Goal: Transaction & Acquisition: Obtain resource

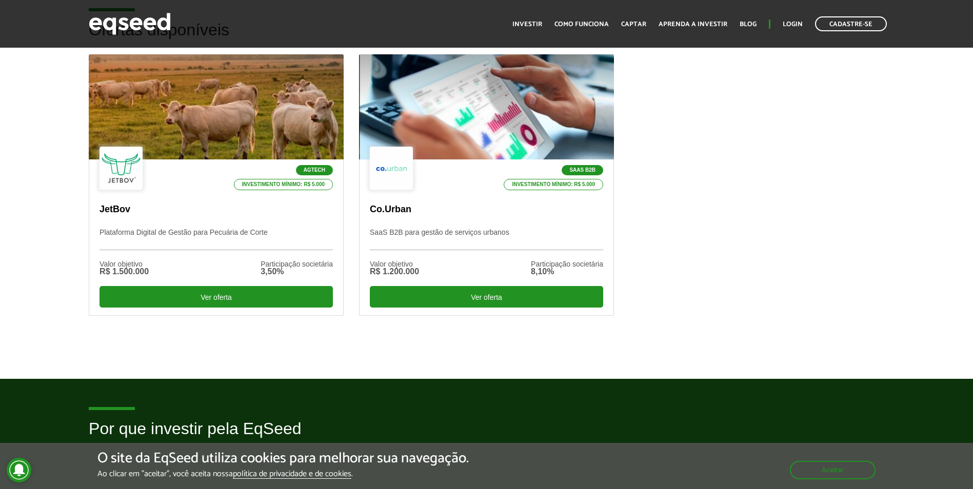
scroll to position [205, 0]
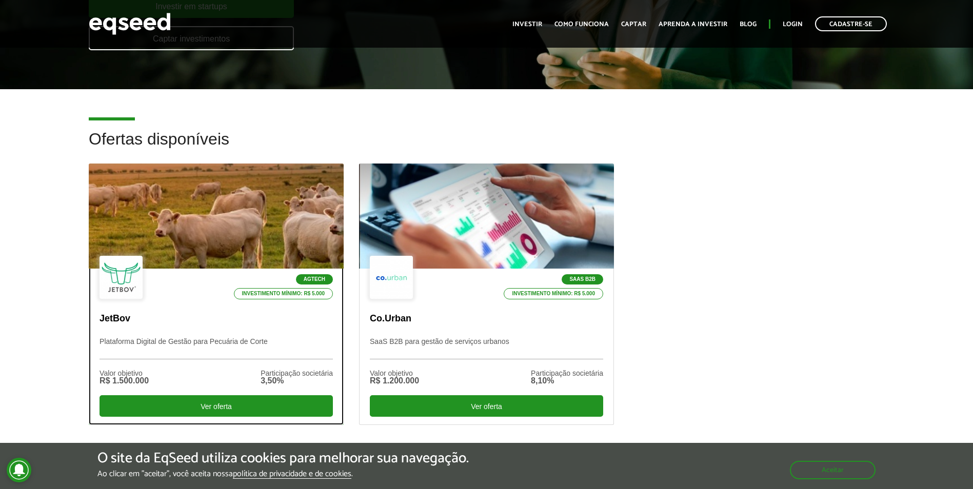
click at [281, 226] on div at bounding box center [216, 216] width 306 height 126
